Goal: Communication & Community: Answer question/provide support

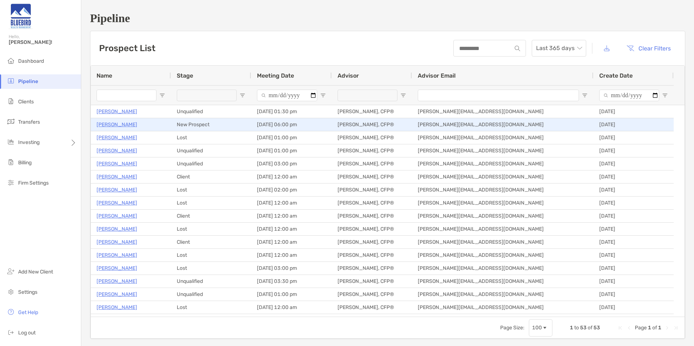
click at [114, 125] on p "[PERSON_NAME]" at bounding box center [117, 124] width 41 height 9
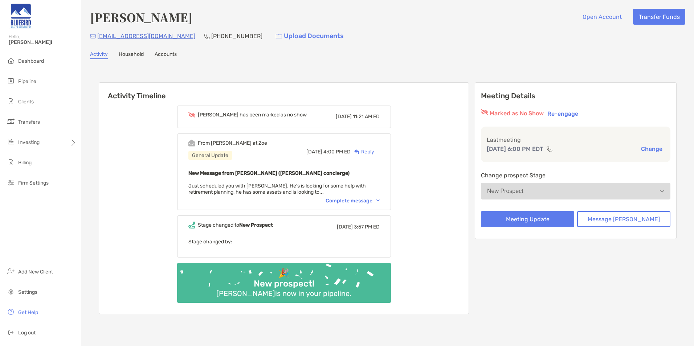
click at [374, 202] on div "Complete message" at bounding box center [353, 201] width 54 height 6
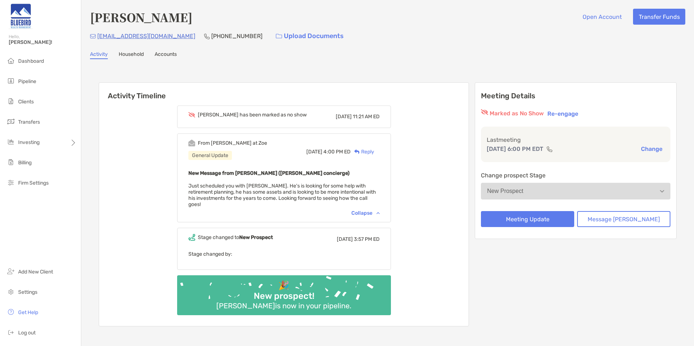
click at [600, 195] on button "New Prospect" at bounding box center [576, 191] width 190 height 17
click at [620, 224] on button "Message [PERSON_NAME]" at bounding box center [623, 219] width 93 height 16
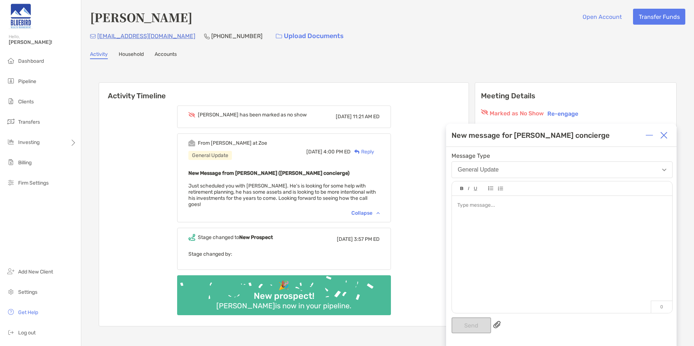
click at [507, 255] on div at bounding box center [562, 251] width 220 height 110
click at [474, 324] on button "Send" at bounding box center [472, 326] width 40 height 16
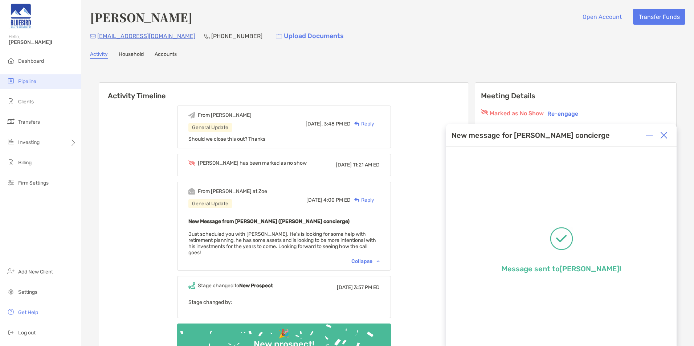
click at [26, 77] on li "Pipeline" at bounding box center [40, 81] width 81 height 15
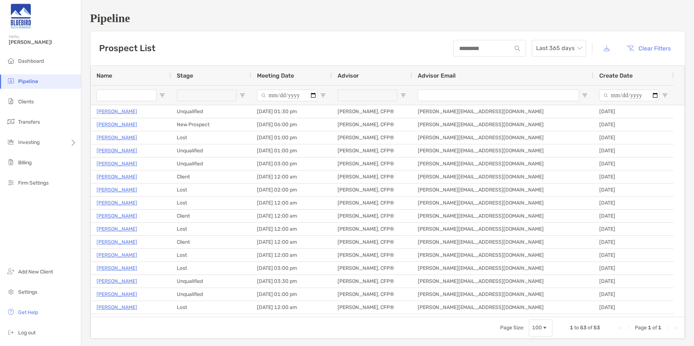
click at [277, 39] on div "Prospect List Last 365 days Clear Filters" at bounding box center [387, 48] width 595 height 34
